Goal: Task Accomplishment & Management: Complete application form

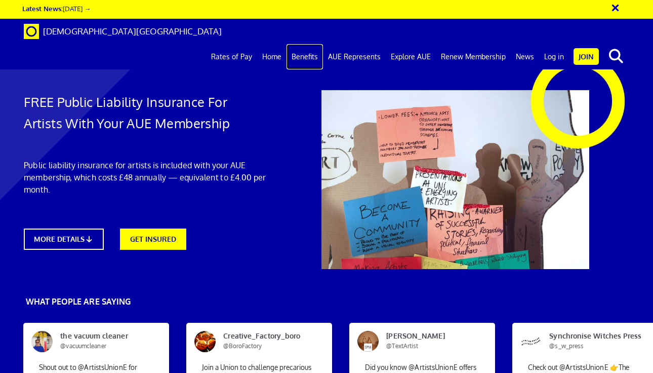
click at [309, 44] on link "Benefits" at bounding box center [304, 56] width 36 height 25
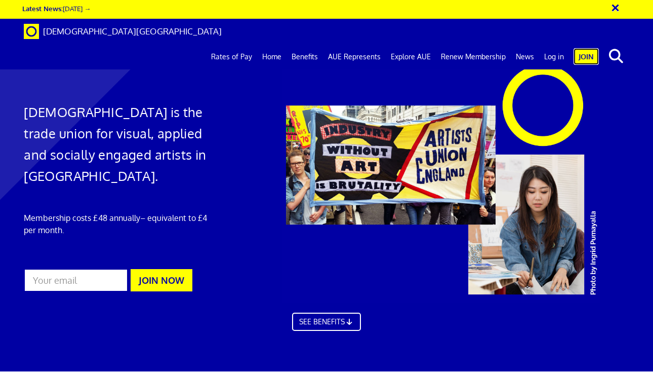
click at [588, 48] on link "Join" at bounding box center [585, 56] width 25 height 17
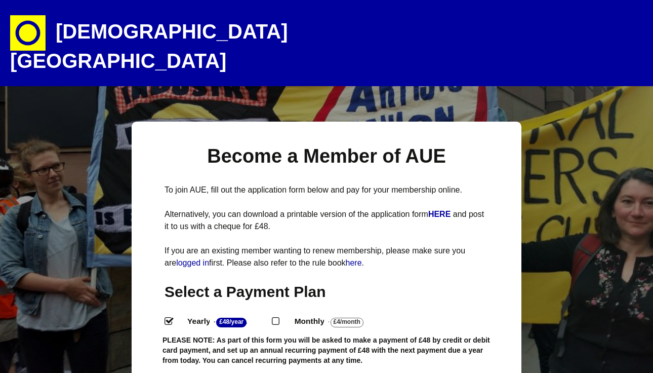
select select
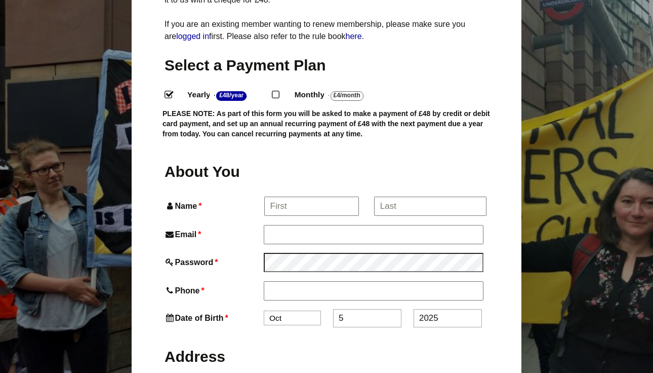
scroll to position [227, 0]
click at [295, 196] on input "Name *" at bounding box center [311, 205] width 94 height 18
type input "John"
type input "John Bonner"
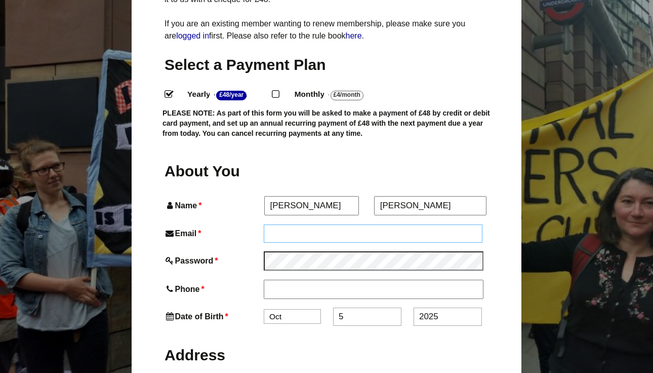
type input "j.v.bonner@me.com"
type input "07890900917"
type input "5 The Spinney"
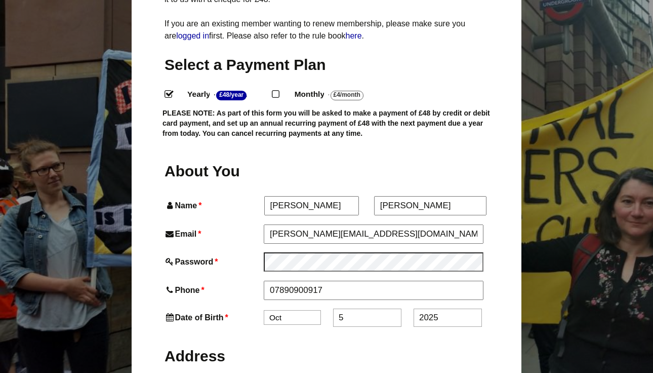
type input "Palace House Road"
type input "Hebden Bridge"
type input "HX7 6JR"
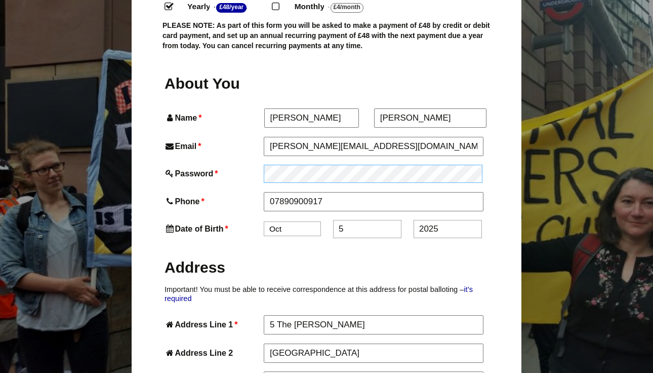
scroll to position [318, 0]
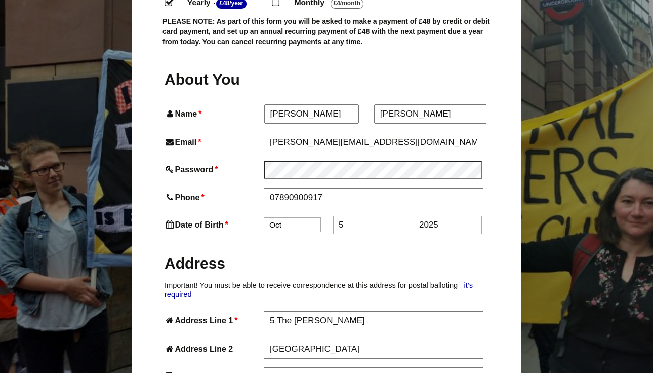
click at [292, 217] on select "Jan Feb Mar Apr May Jun Jul Aug Sep Oct Nov Dec" at bounding box center [292, 224] width 57 height 15
select select "3"
click at [264, 218] on select "Jan Feb Mar Apr May Jun Jul Aug Sep Oct Nov Dec" at bounding box center [292, 225] width 57 height 15
click at [350, 217] on input "5" at bounding box center [367, 226] width 68 height 18
type input "7"
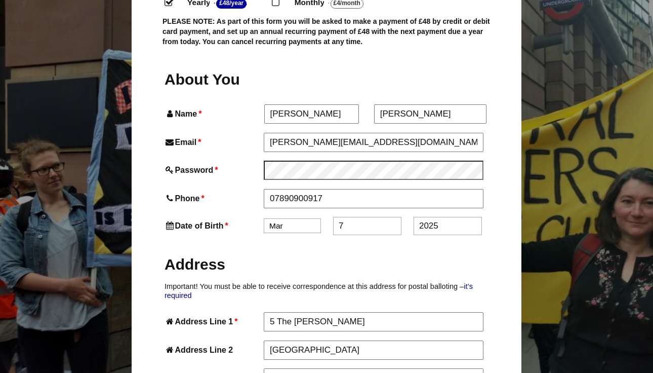
click at [441, 217] on input "2025" at bounding box center [447, 226] width 68 height 18
type input "2"
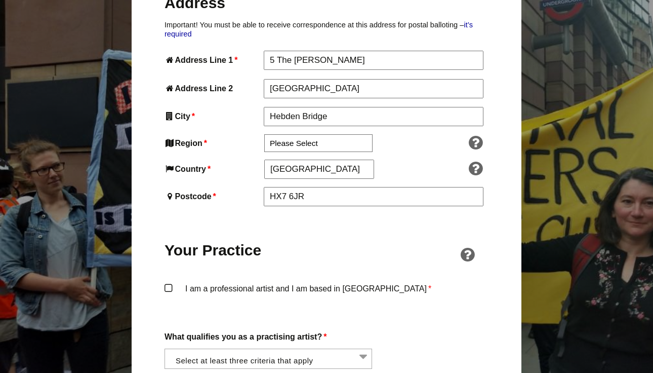
scroll to position [584, 0]
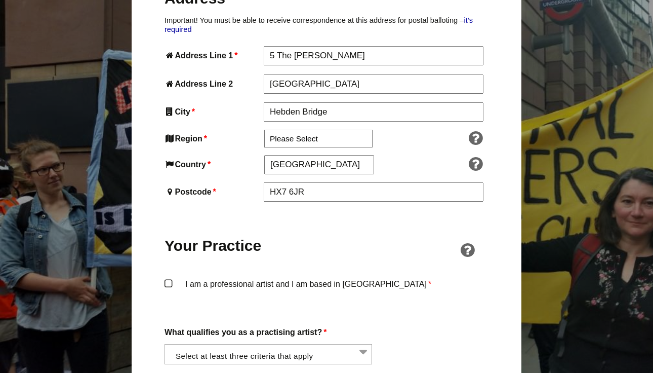
type input "1959"
click at [320, 130] on select "Please Select South East England London North West England East of England West…" at bounding box center [318, 139] width 108 height 18
select select "Yorkshire and the Humber"
click at [264, 130] on select "Please Select South East England London North West England East of England West…" at bounding box center [318, 139] width 108 height 18
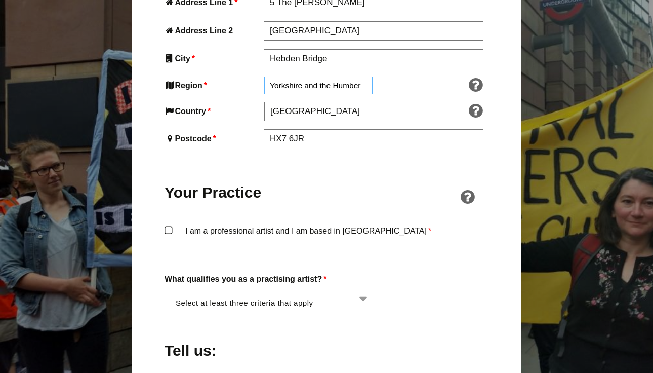
scroll to position [638, 0]
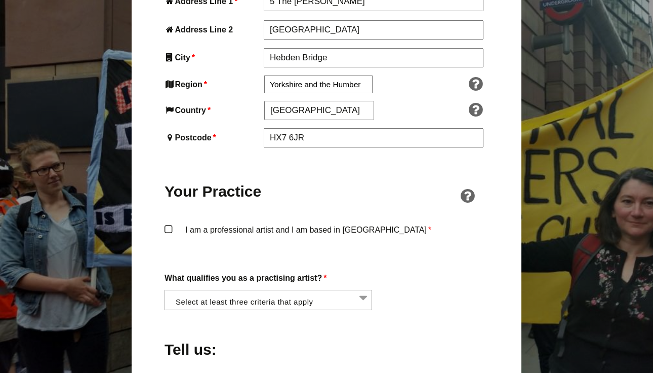
click at [169, 223] on label "I am a professional artist and I am based in England *" at bounding box center [326, 238] width 324 height 30
click at [0, 0] on input "I am a professional artist and I am based in England *" at bounding box center [0, 0] width 0 height 0
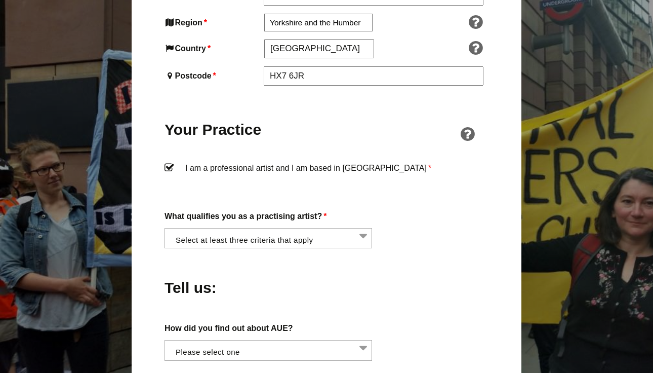
scroll to position [704, 0]
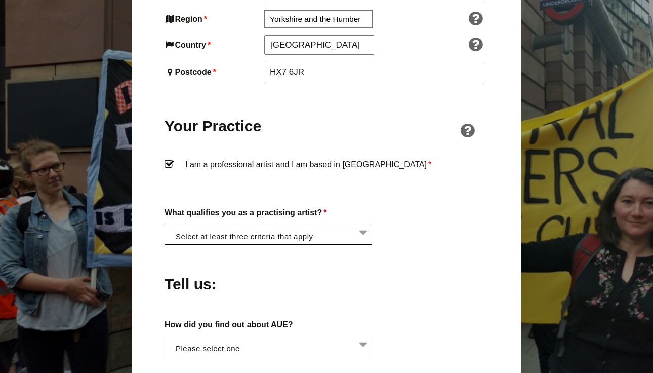
click at [361, 225] on li at bounding box center [272, 233] width 208 height 17
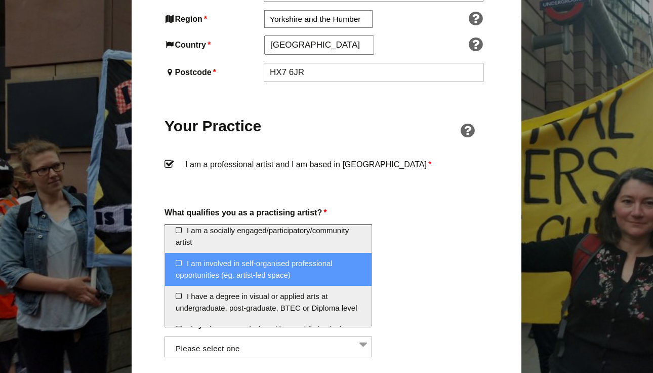
scroll to position [47, 0]
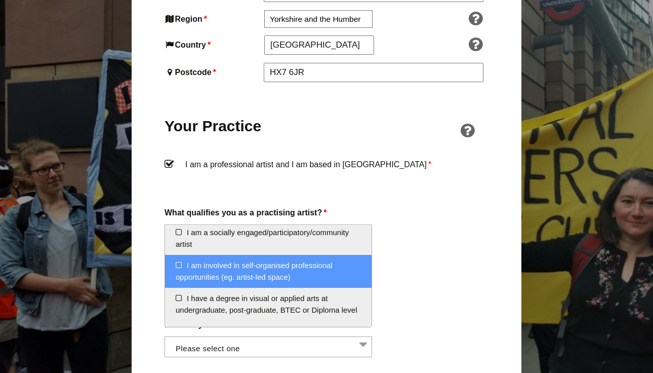
click at [180, 265] on li "I am involved in self-organised professional opportunities (eg. artist-led spac…" at bounding box center [268, 271] width 206 height 33
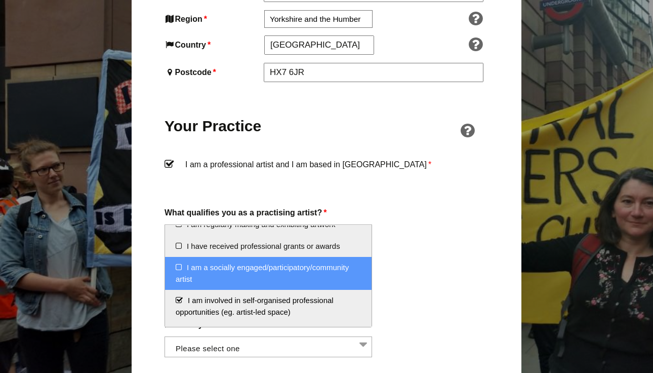
scroll to position [0, 0]
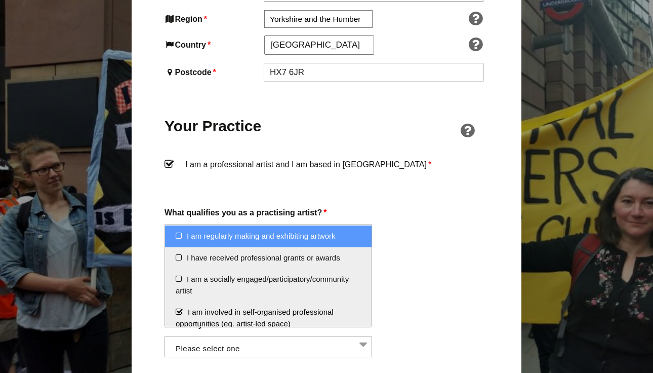
click at [180, 235] on li "I am regularly making and exhibiting artwork" at bounding box center [268, 236] width 206 height 22
select select "regularly_making_and_exhibiting_artwork"
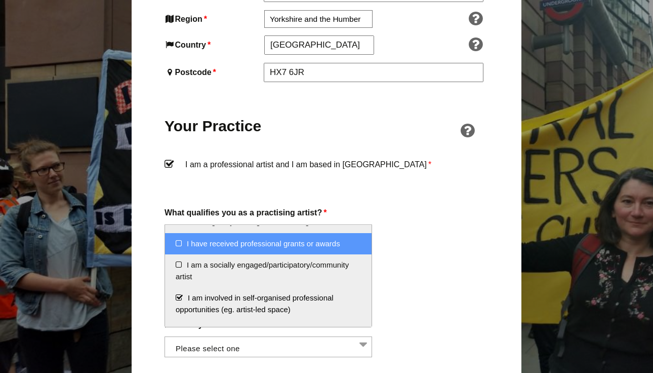
scroll to position [15, 0]
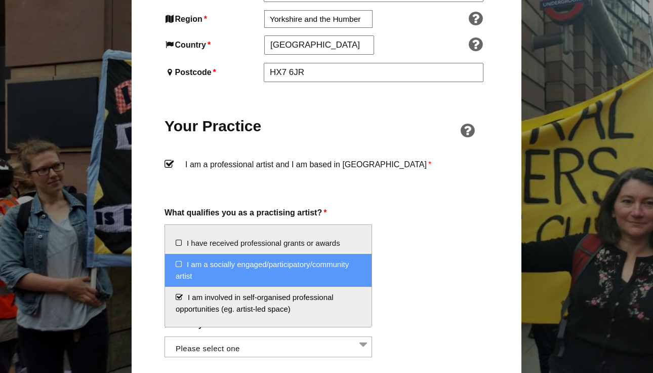
click at [179, 263] on li "I am a socially engaged/participatory/community artist" at bounding box center [268, 270] width 206 height 33
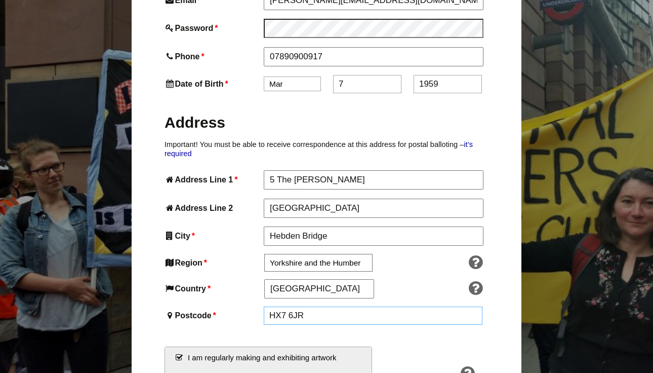
scroll to position [732, 0]
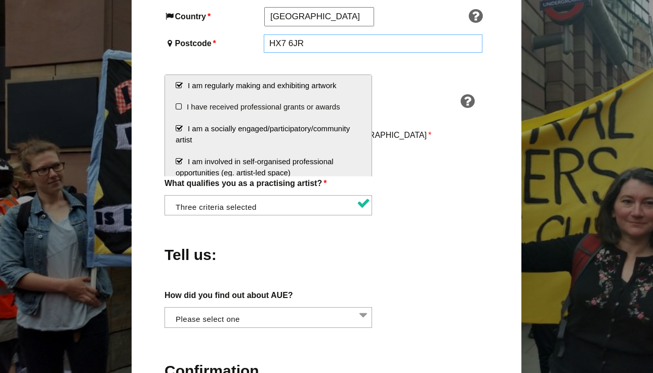
click at [322, 296] on div "About You Name * John First * John Bonner Last Email * j.v.bonner@me.com Passwo…" at bounding box center [326, 117] width 324 height 925
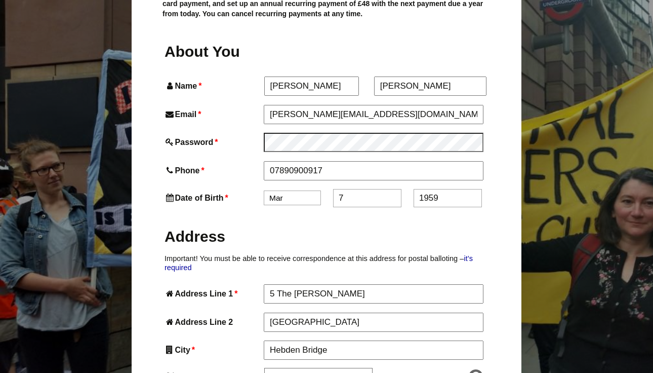
scroll to position [340, 0]
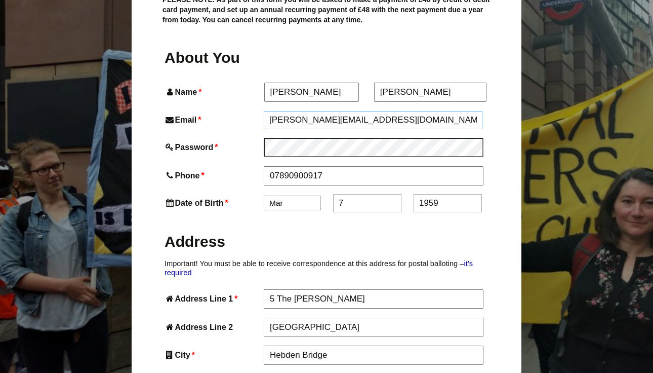
click at [355, 111] on input "j.v.bonner@me.com" at bounding box center [373, 120] width 219 height 18
type input "j"
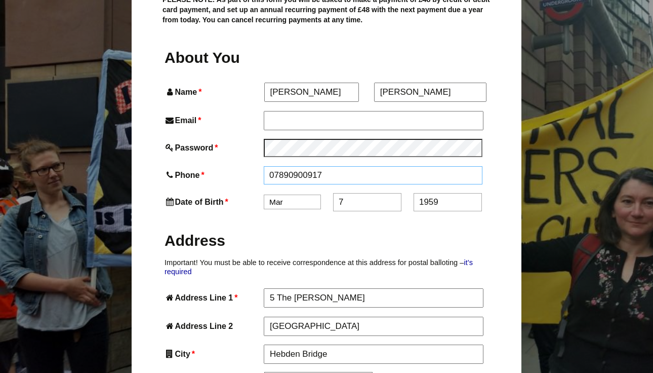
click at [328, 166] on input "07890900917" at bounding box center [373, 175] width 219 height 18
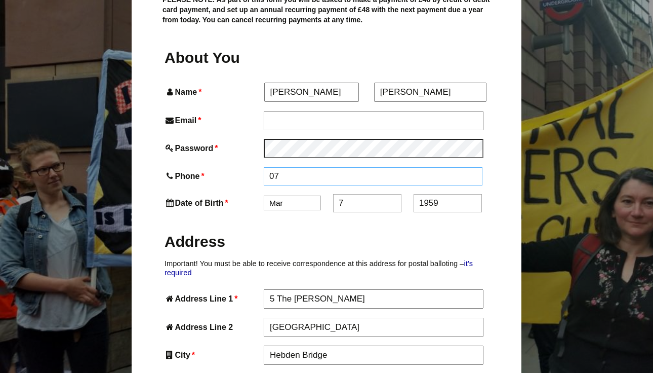
type input "0"
